Goal: Task Accomplishment & Management: Use online tool/utility

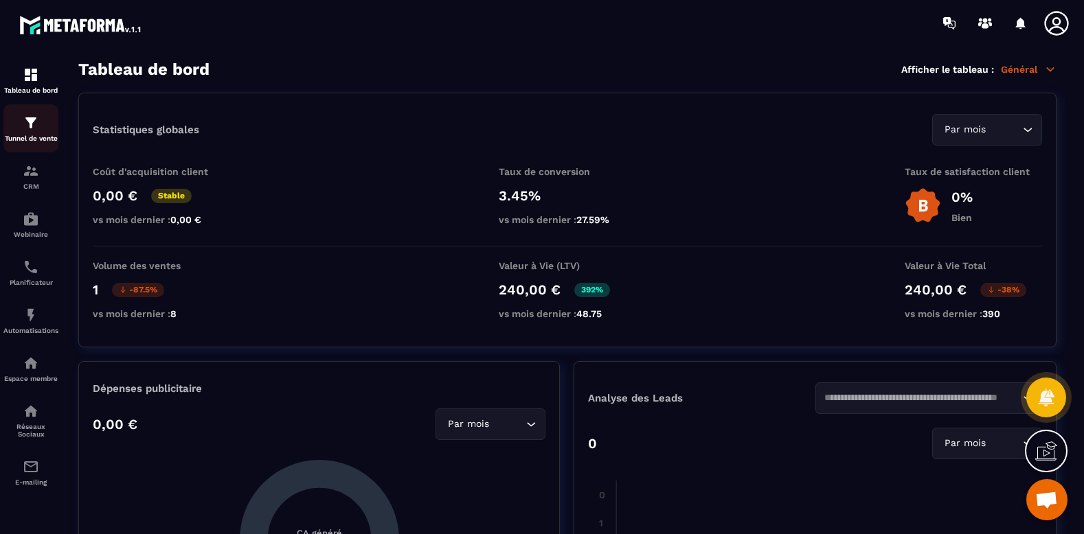
click at [40, 139] on p "Tunnel de vente" at bounding box center [30, 139] width 55 height 8
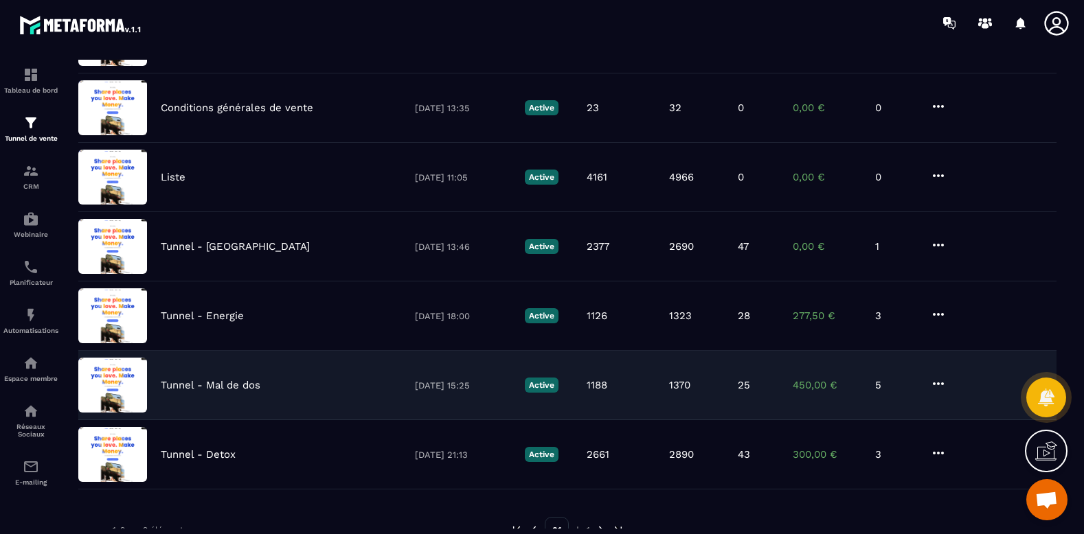
scroll to position [344, 0]
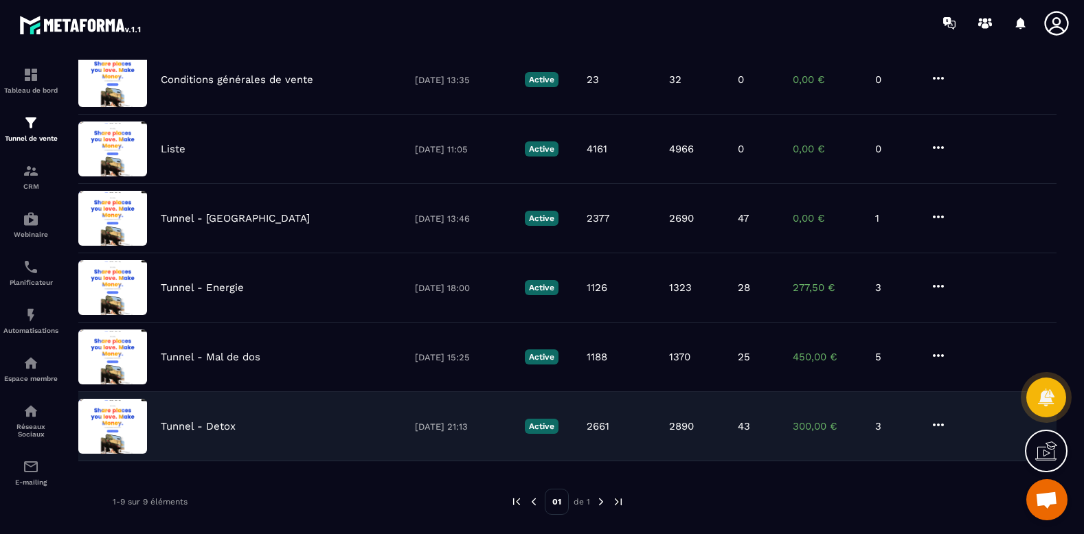
click at [213, 429] on p "Tunnel - Detox" at bounding box center [198, 426] width 75 height 12
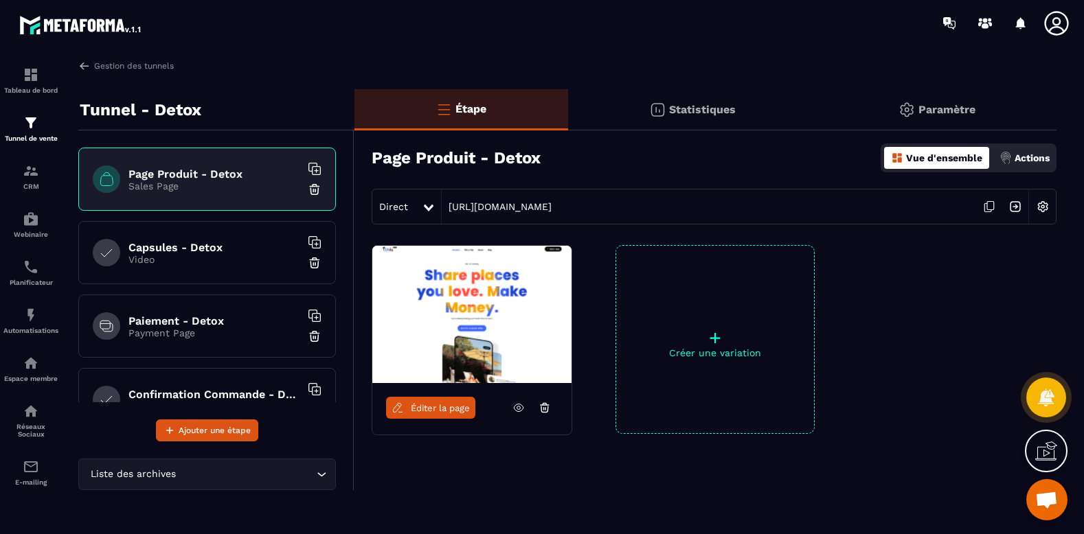
click at [179, 228] on div "Capsules - Detox Video" at bounding box center [207, 252] width 258 height 63
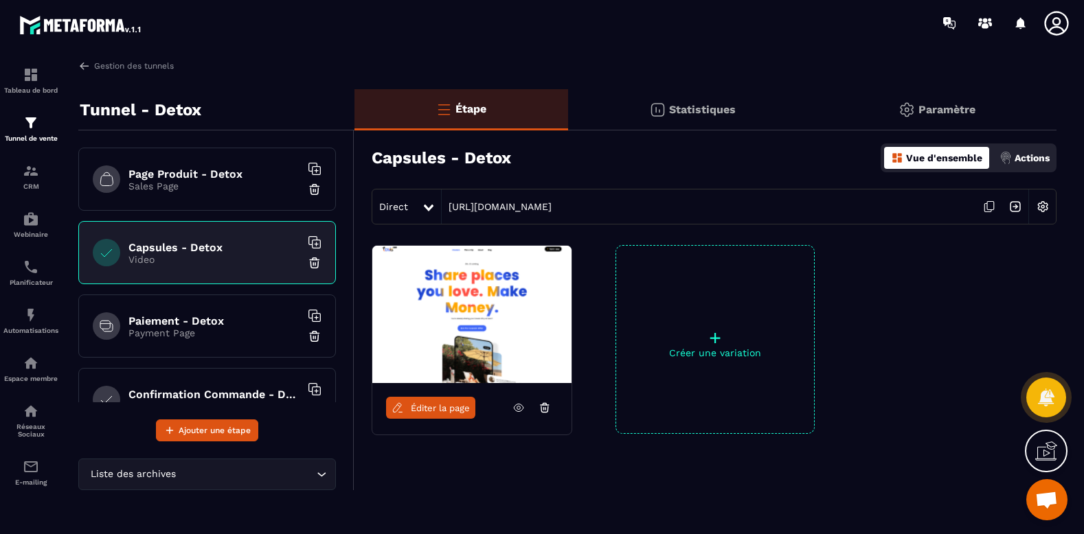
click at [177, 341] on div "Paiement - Detox Payment Page" at bounding box center [207, 326] width 258 height 63
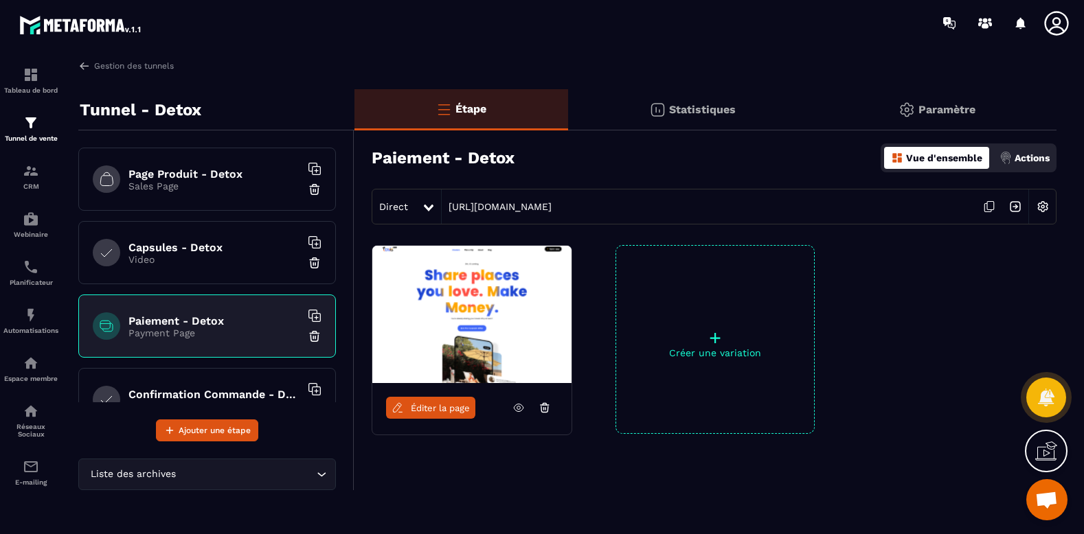
click at [183, 395] on h6 "Confirmation Commande - Detox" at bounding box center [214, 394] width 172 height 13
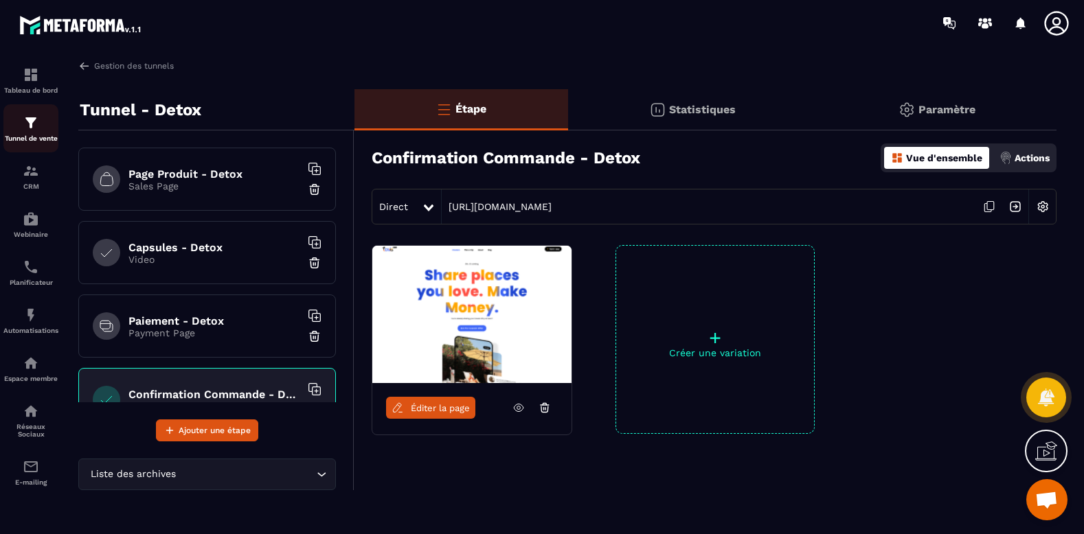
click at [40, 131] on div "Tunnel de vente" at bounding box center [30, 128] width 55 height 27
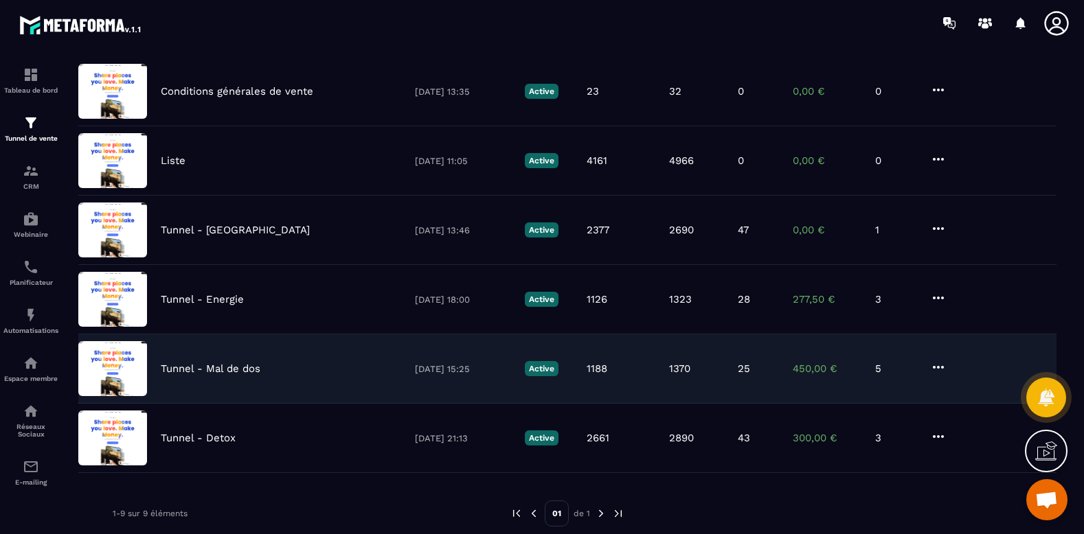
scroll to position [360, 0]
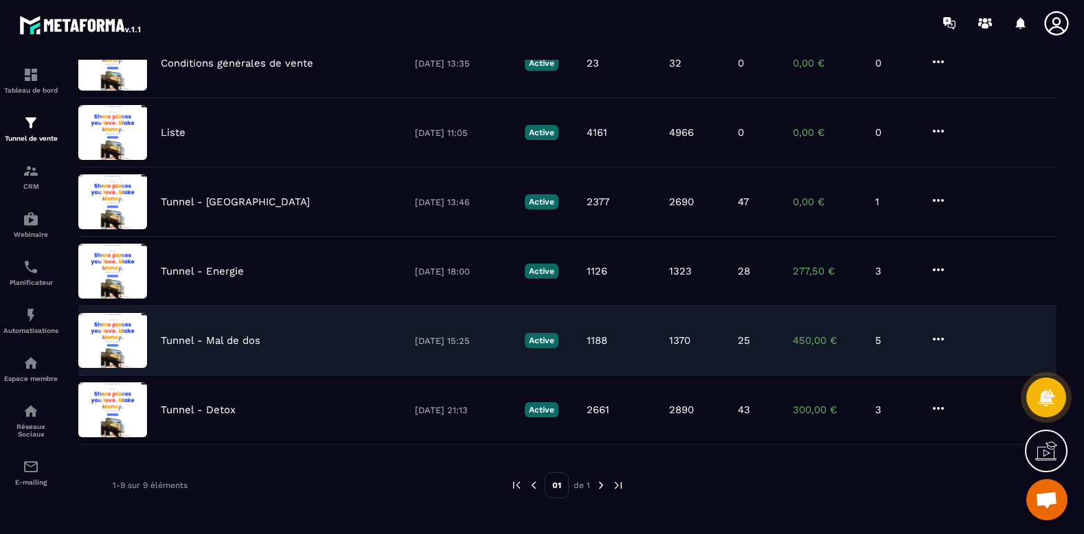
click at [234, 335] on p "Tunnel - Mal de dos" at bounding box center [211, 341] width 100 height 12
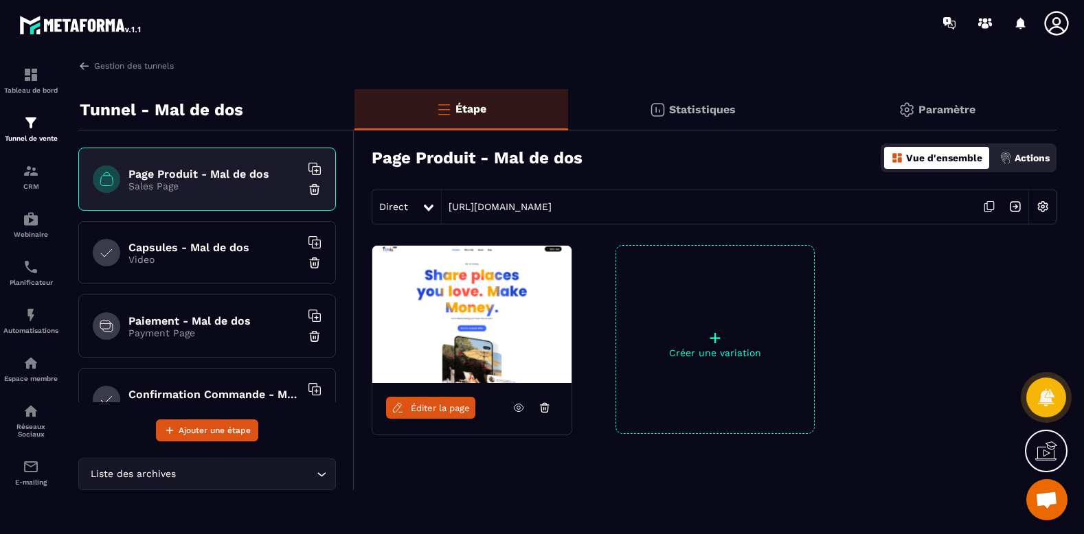
click at [177, 234] on div "Capsules - Mal de dos Video" at bounding box center [207, 252] width 258 height 63
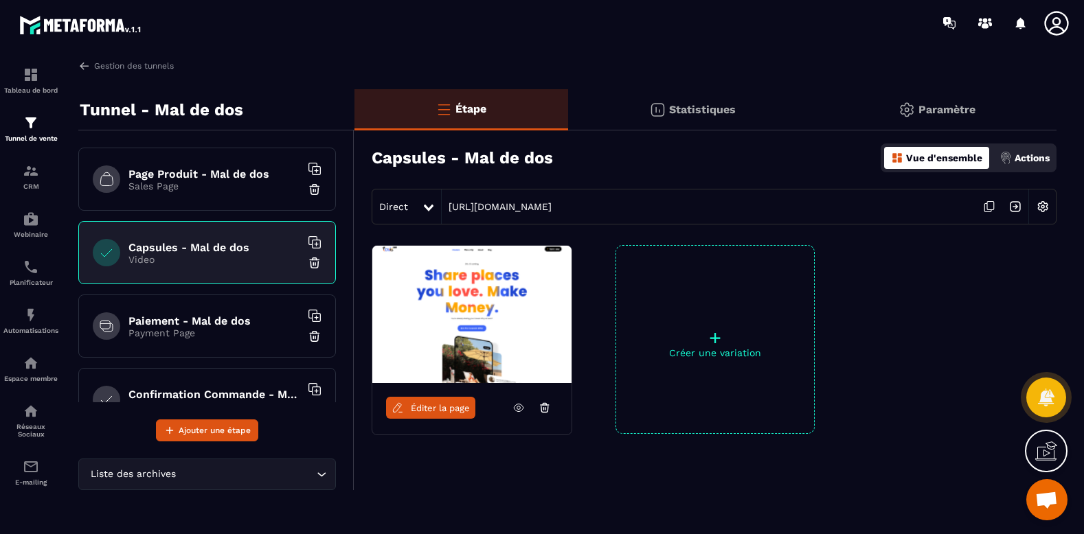
click at [162, 301] on div "Paiement - Mal de dos Payment Page" at bounding box center [207, 326] width 258 height 63
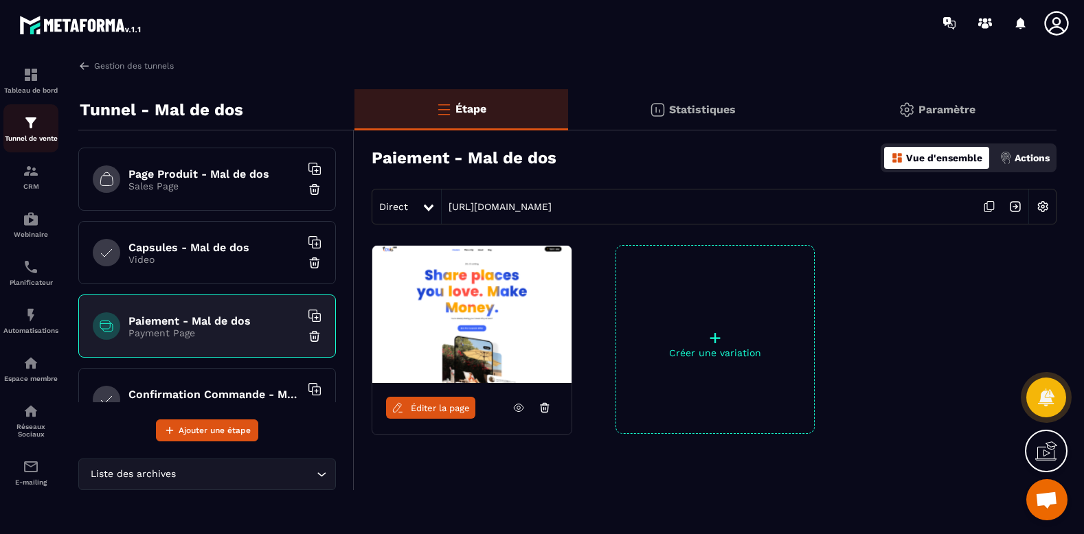
click at [30, 111] on link "Tunnel de vente" at bounding box center [30, 128] width 55 height 48
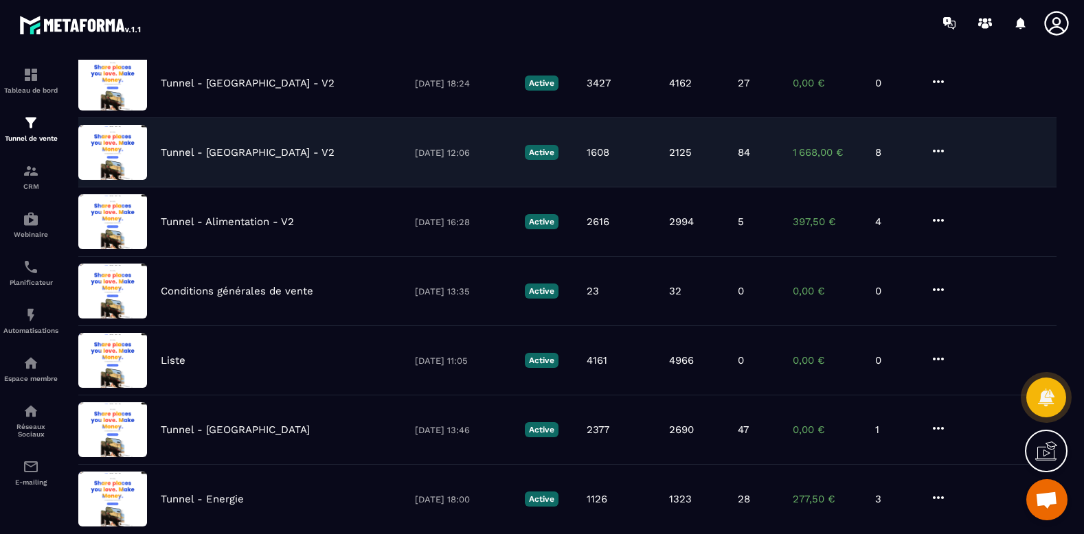
scroll to position [137, 0]
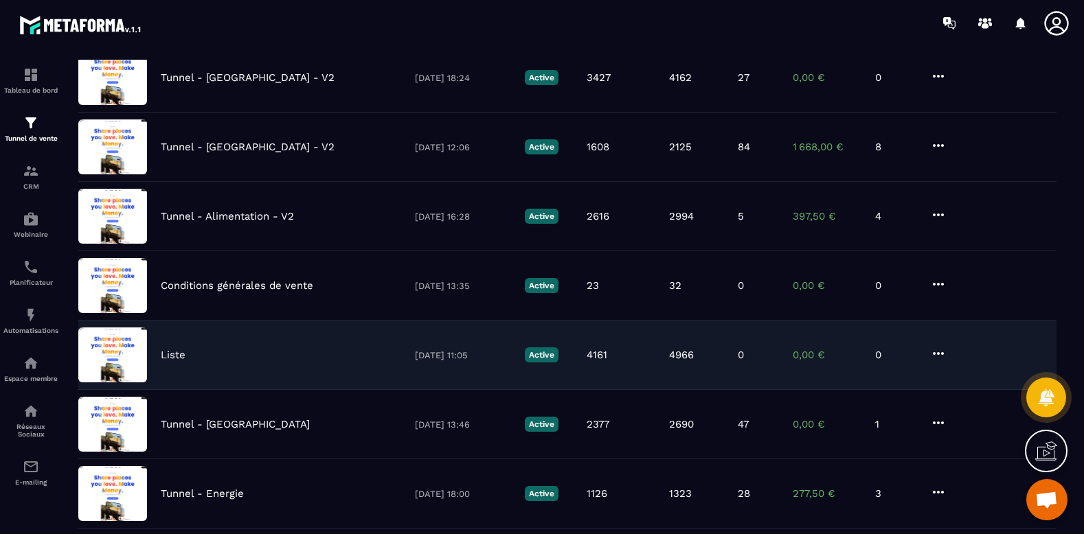
click at [183, 349] on p "Liste" at bounding box center [173, 355] width 25 height 12
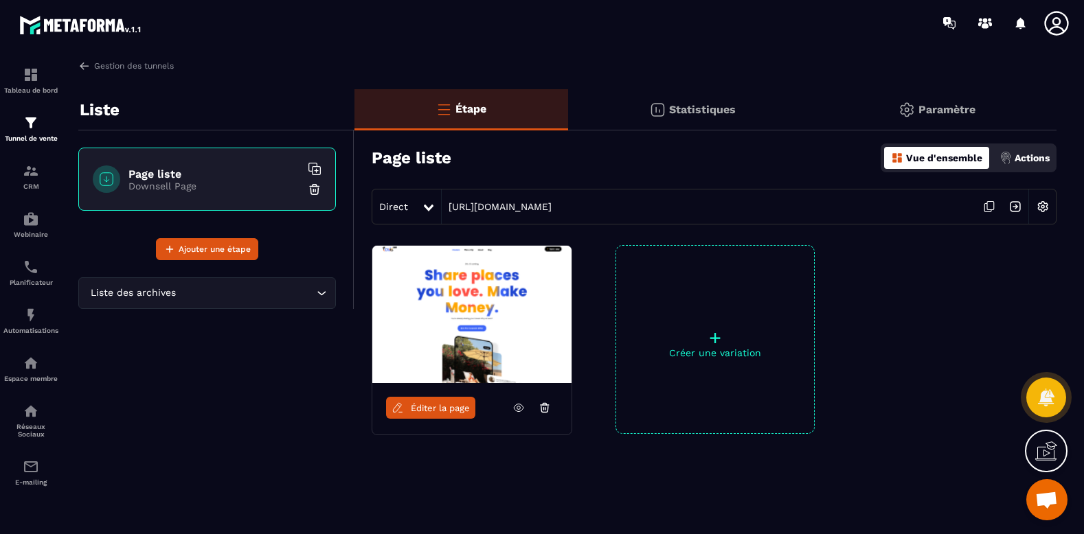
click at [514, 407] on icon at bounding box center [519, 409] width 10 height 8
click at [30, 119] on img at bounding box center [31, 123] width 16 height 16
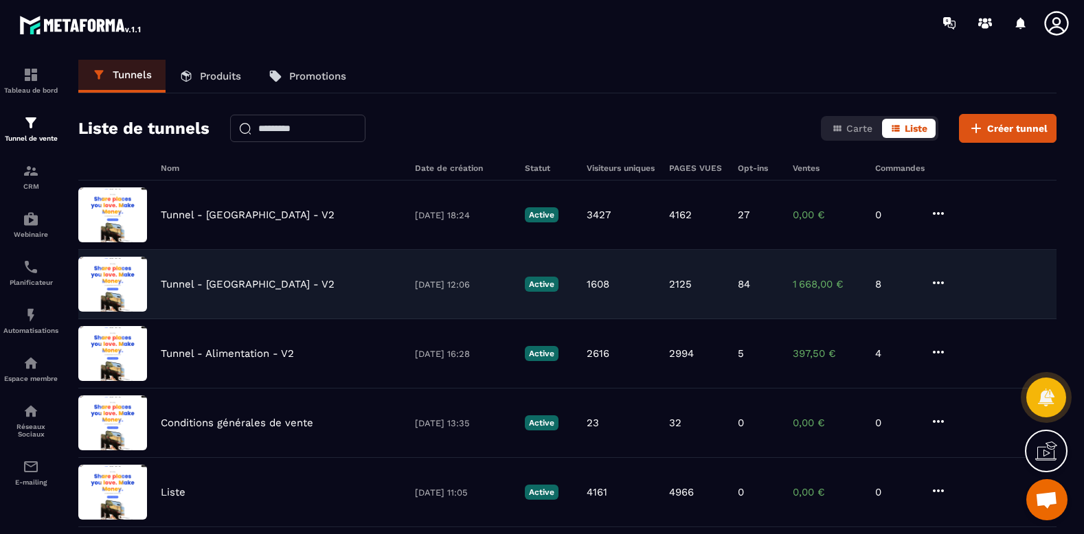
click at [272, 319] on div "Tunnel - [GEOGRAPHIC_DATA] - V2 [DATE] 12:06 Active 1608 2125 84 1 668,00 € 8" at bounding box center [567, 353] width 978 height 69
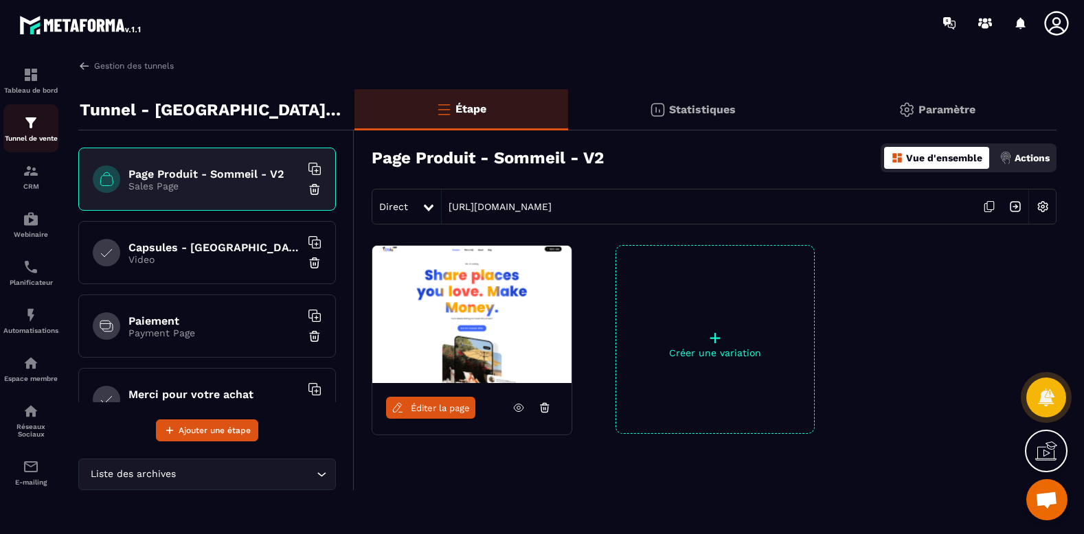
click at [38, 122] on img at bounding box center [31, 123] width 16 height 16
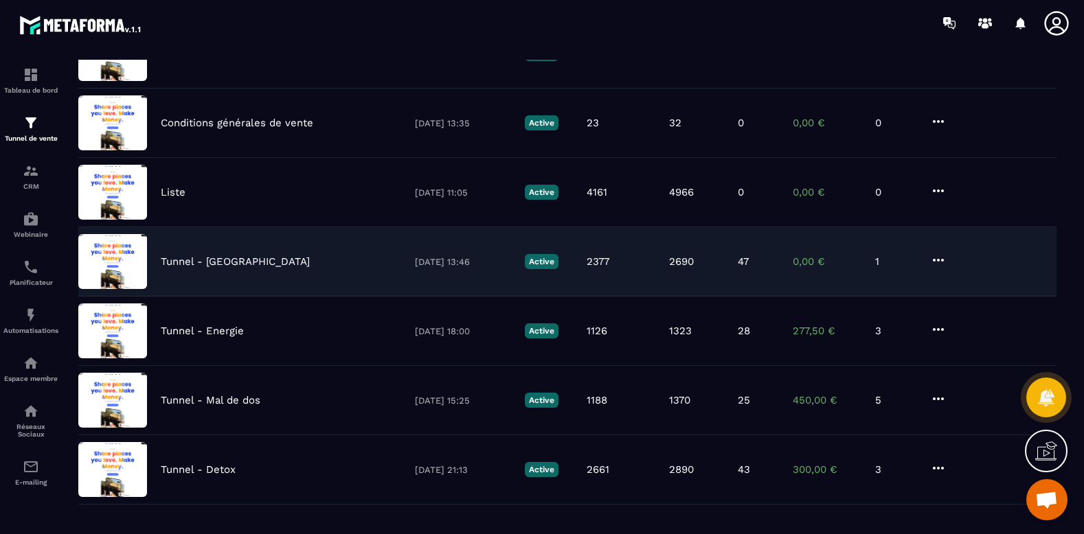
scroll to position [344, 0]
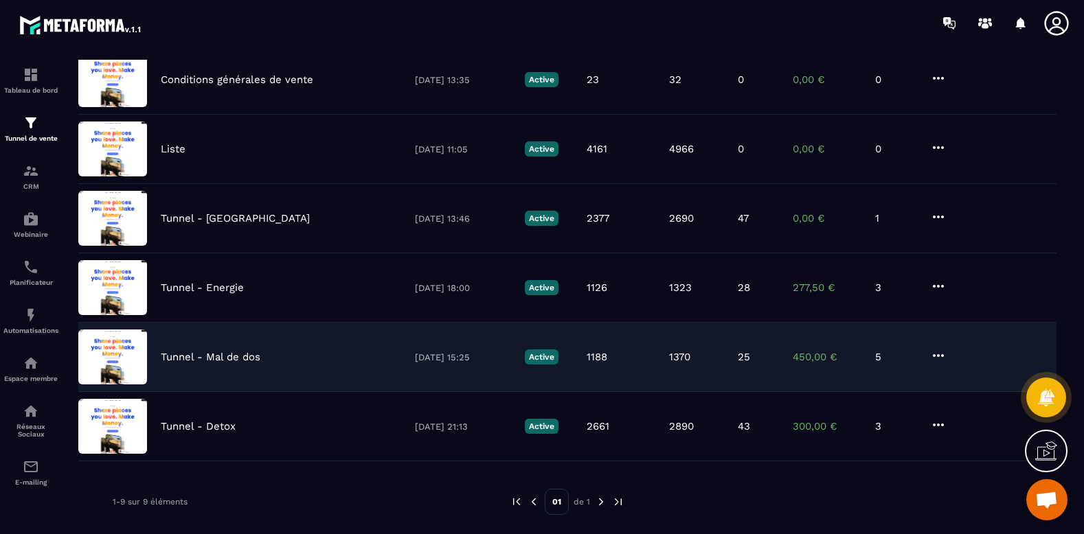
click at [218, 356] on p "Tunnel - Mal de dos" at bounding box center [211, 357] width 100 height 12
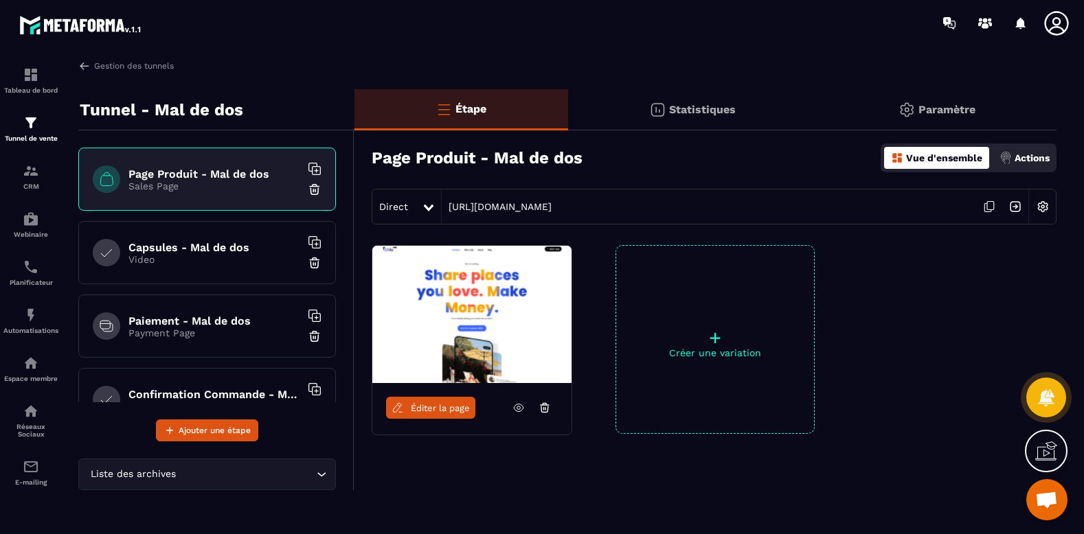
click at [518, 404] on icon at bounding box center [519, 408] width 12 height 12
click at [1033, 508] on span "Ouvrir le chat" at bounding box center [1046, 500] width 41 height 41
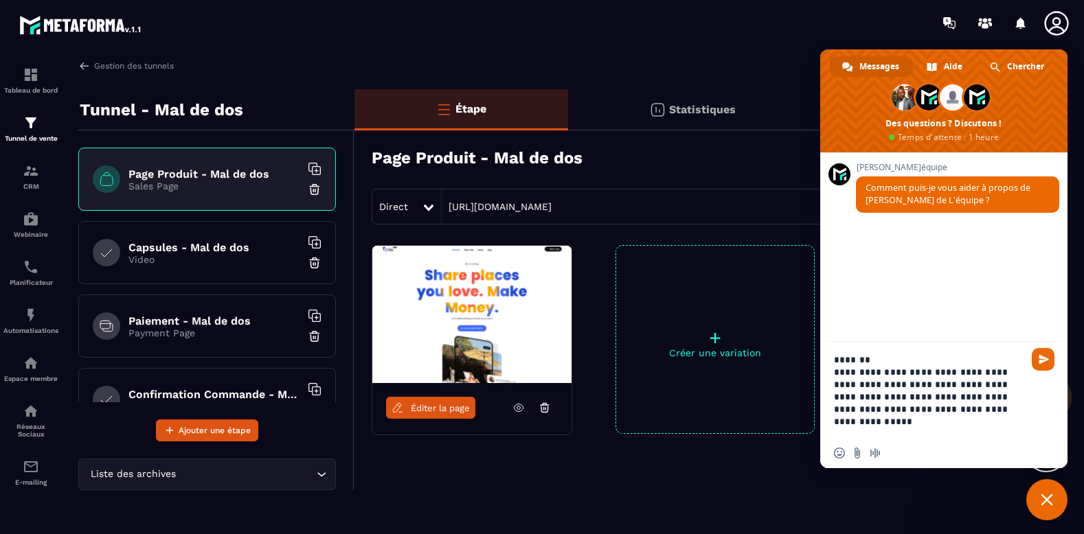
type textarea "**********"
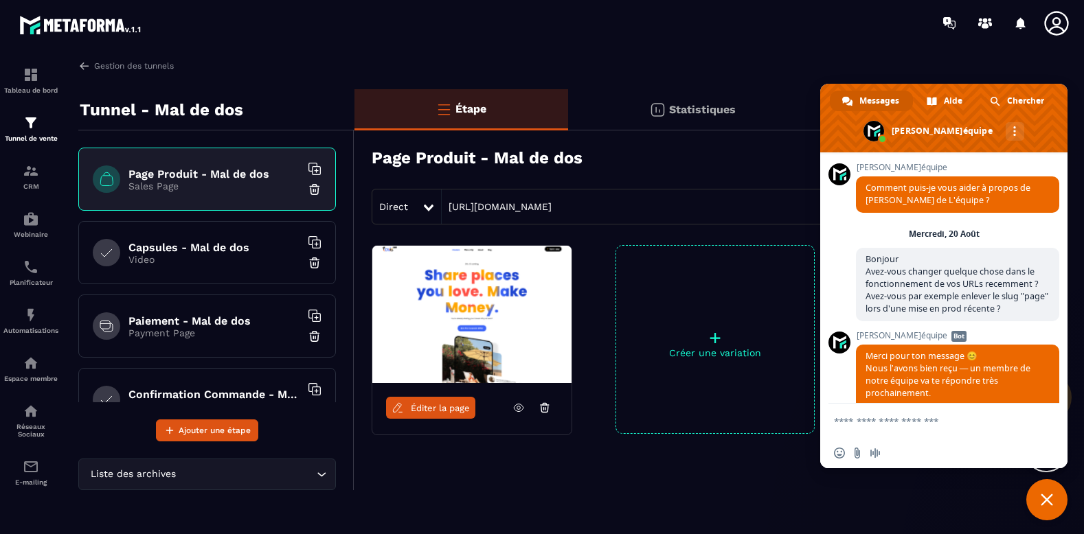
scroll to position [99, 0]
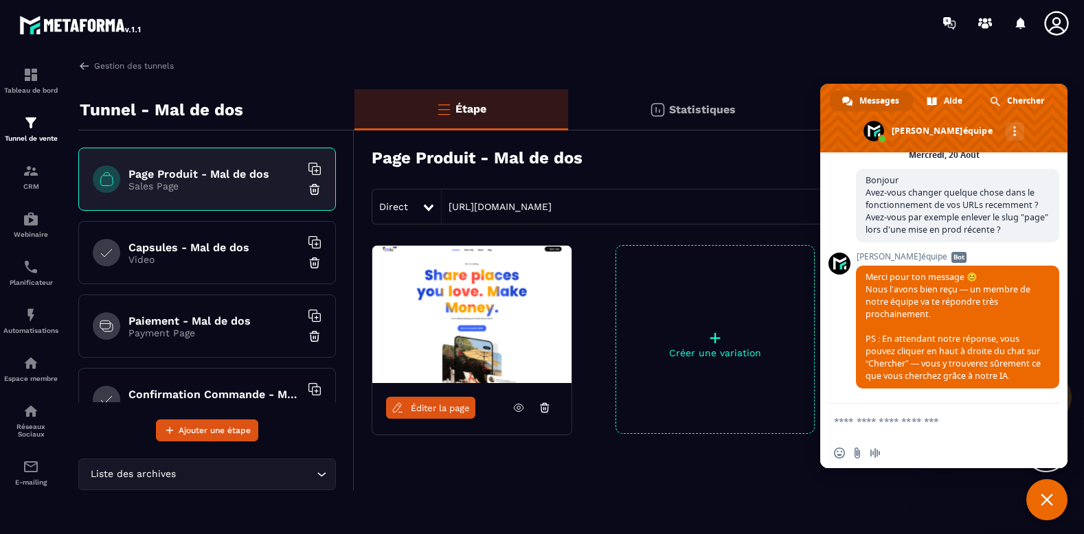
drag, startPoint x: 194, startPoint y: 16, endPoint x: 32, endPoint y: 35, distance: 163.9
click at [32, 36] on header at bounding box center [542, 23] width 1084 height 46
click at [260, 14] on div at bounding box center [622, 23] width 923 height 46
click at [180, 249] on h6 "Capsules - Mal de dos" at bounding box center [214, 247] width 172 height 13
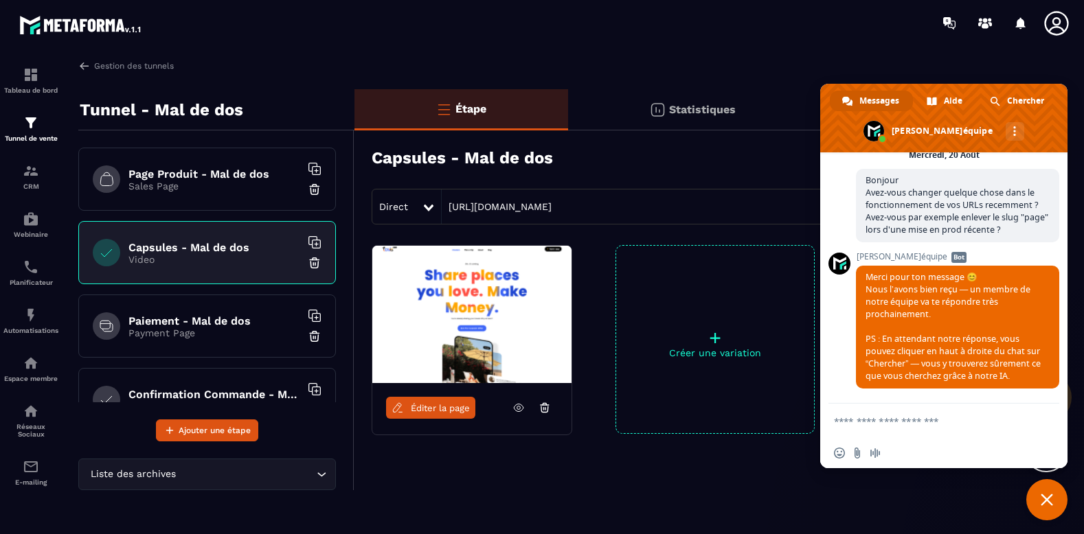
click at [175, 332] on p "Payment Page" at bounding box center [214, 333] width 172 height 11
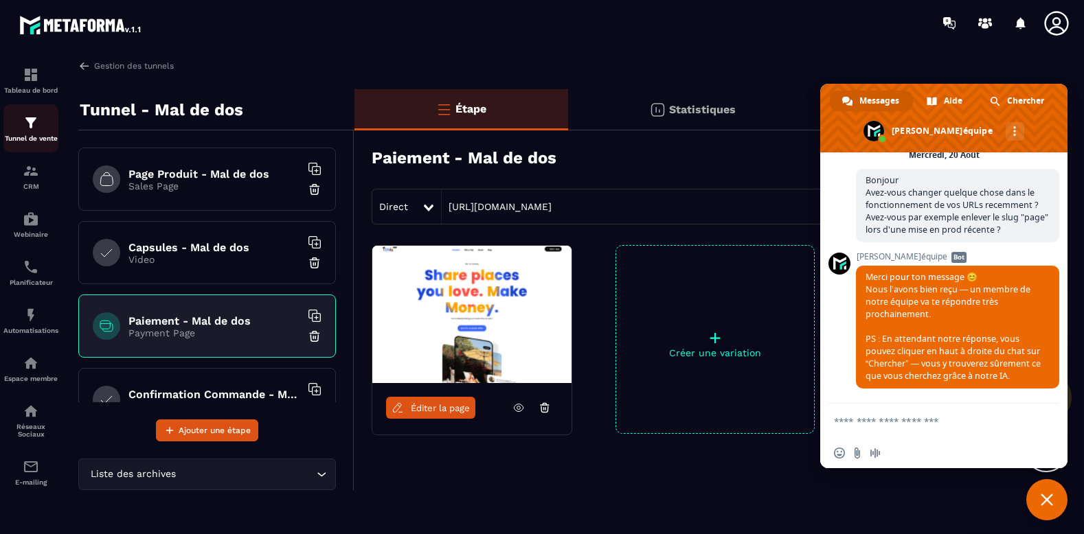
click at [44, 129] on div "Tunnel de vente" at bounding box center [30, 128] width 55 height 27
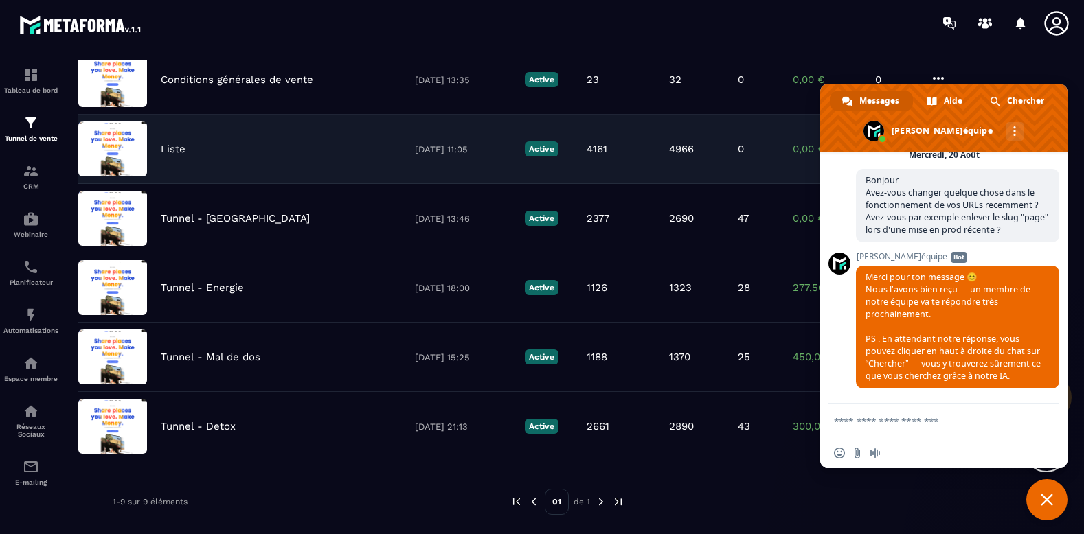
scroll to position [69, 0]
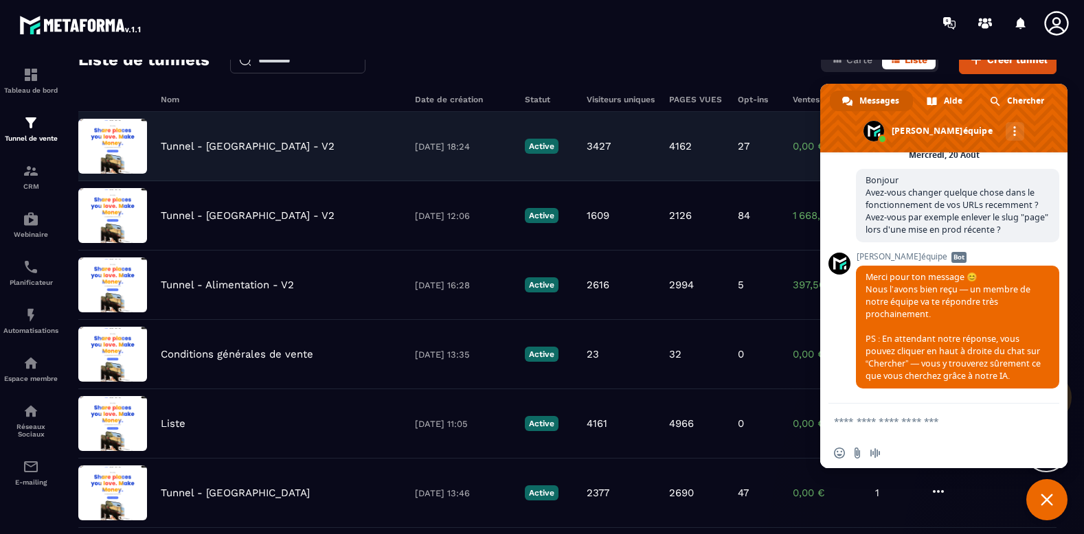
click at [216, 140] on p "Tunnel - [GEOGRAPHIC_DATA] - V2" at bounding box center [248, 146] width 174 height 12
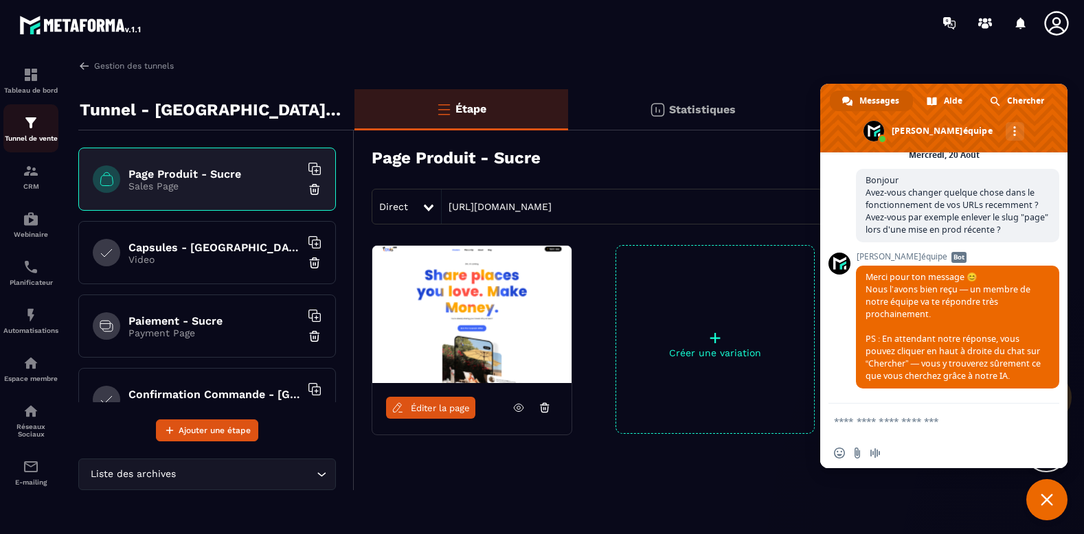
click at [44, 120] on div "Tunnel de vente" at bounding box center [30, 128] width 55 height 27
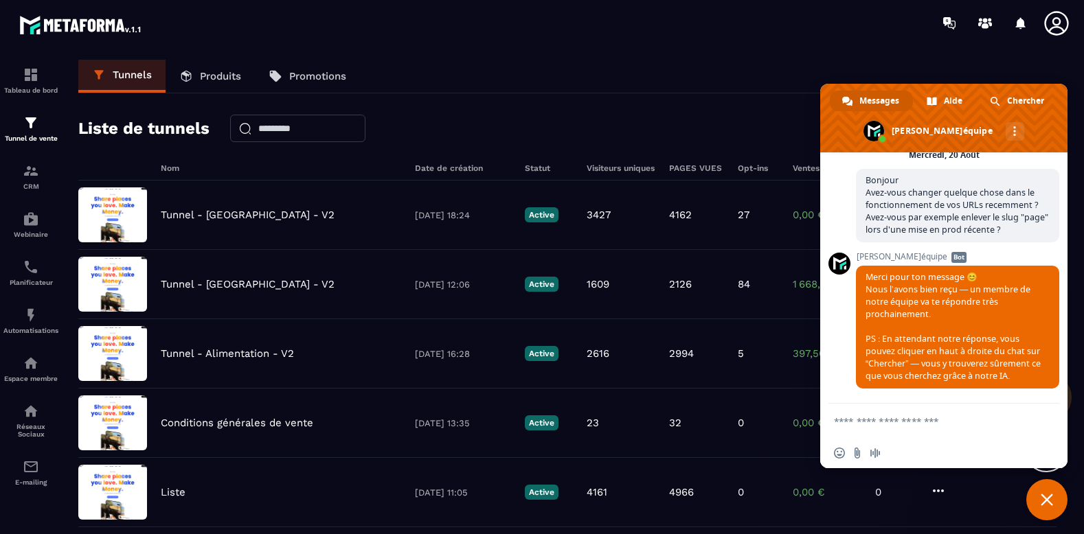
click at [843, 115] on span at bounding box center [943, 118] width 247 height 69
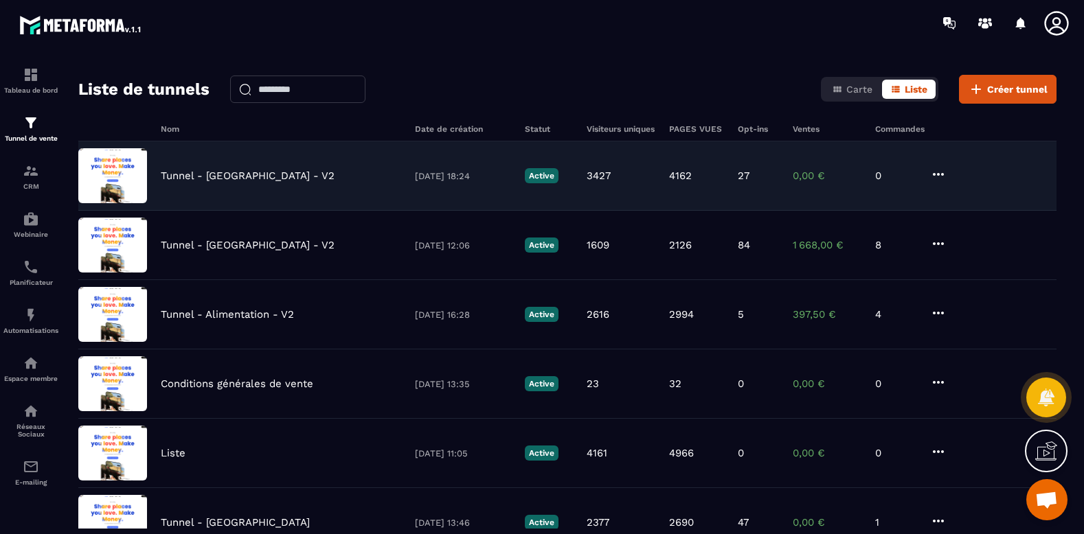
scroll to position [275, 0]
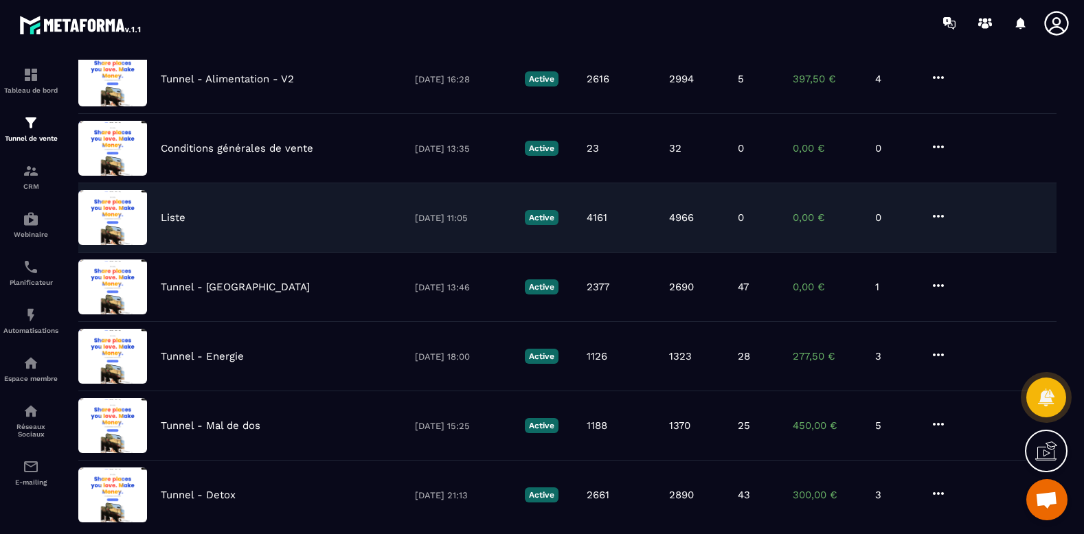
click at [256, 218] on div "Liste" at bounding box center [281, 218] width 240 height 12
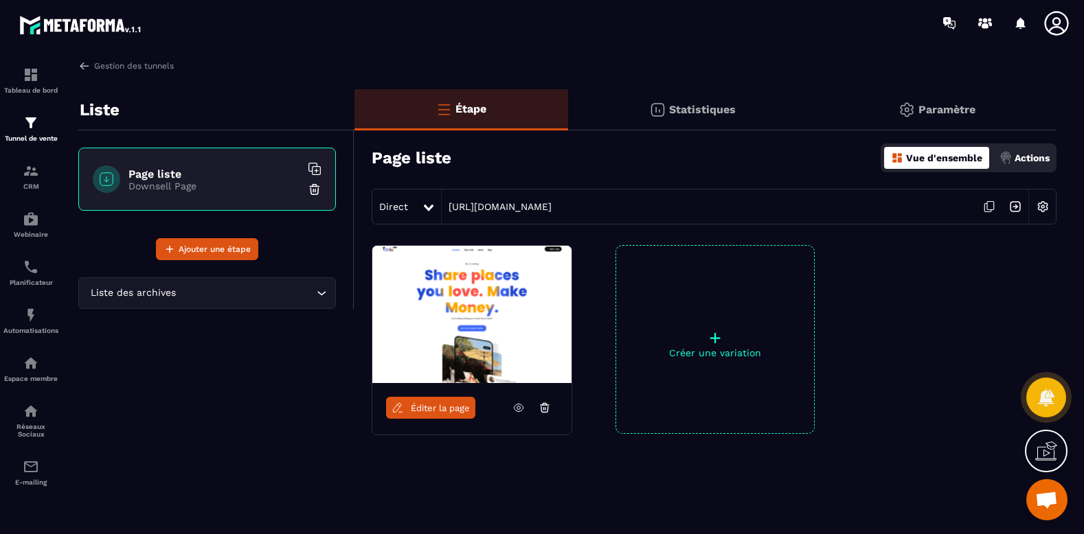
click at [1035, 207] on img at bounding box center [1043, 207] width 26 height 26
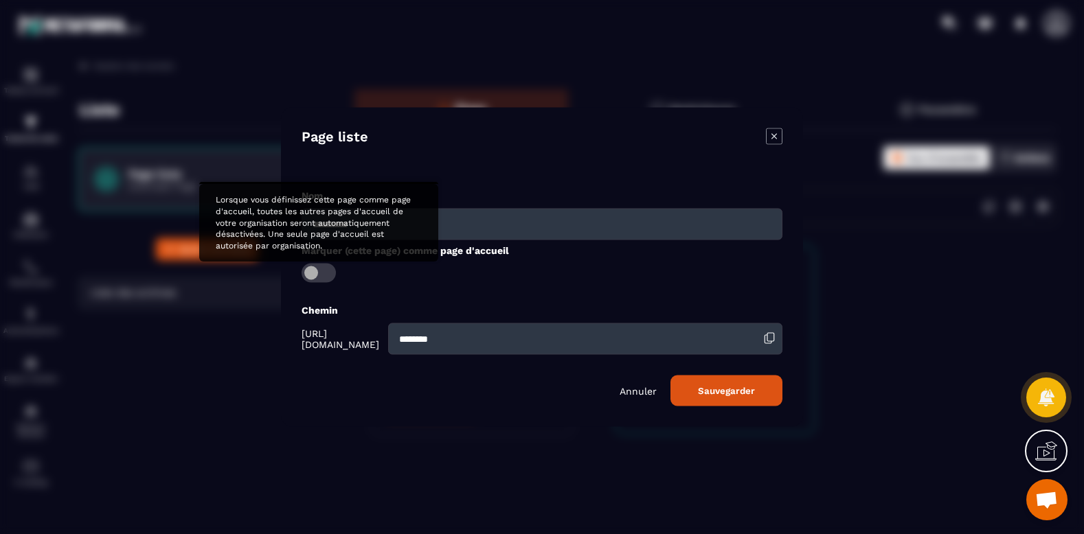
click at [324, 277] on span "Modal window" at bounding box center [319, 273] width 34 height 19
click at [315, 279] on span "Modal window" at bounding box center [319, 273] width 34 height 19
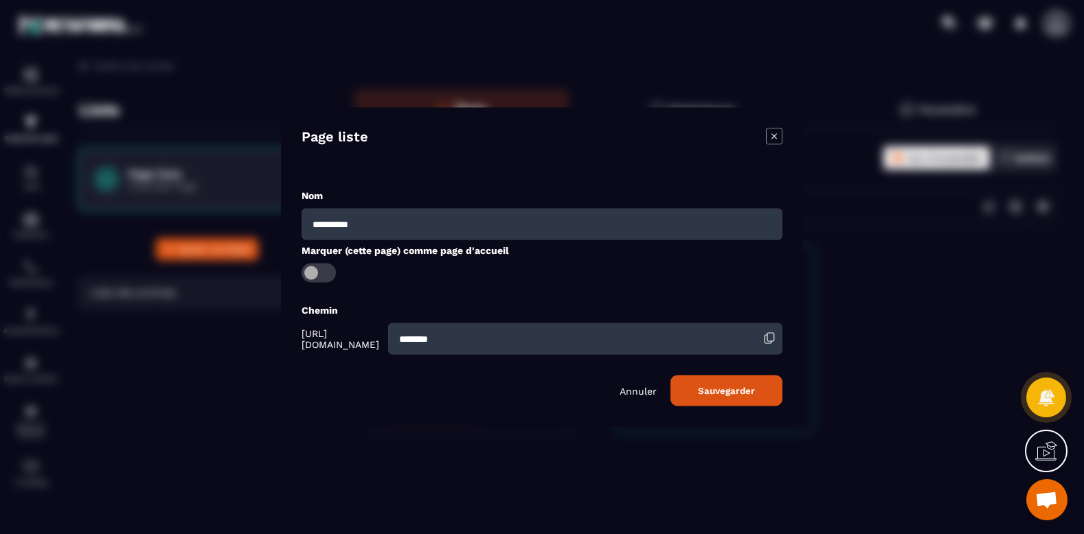
click at [774, 139] on icon "Modal window" at bounding box center [774, 136] width 16 height 16
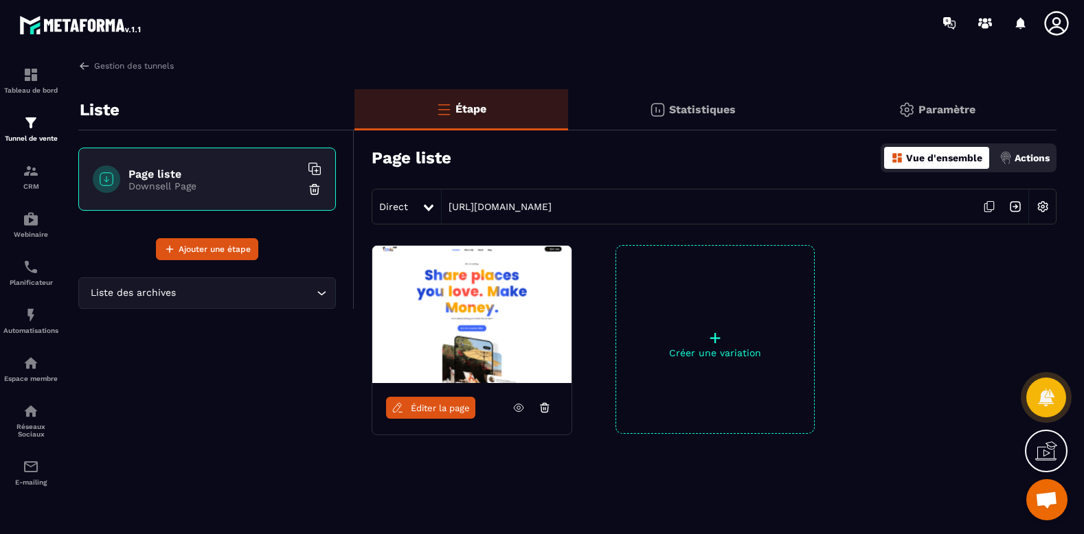
click at [510, 412] on link at bounding box center [519, 408] width 26 height 22
click at [435, 407] on span "Éditer la page" at bounding box center [440, 408] width 59 height 10
